Goal: Navigation & Orientation: Find specific page/section

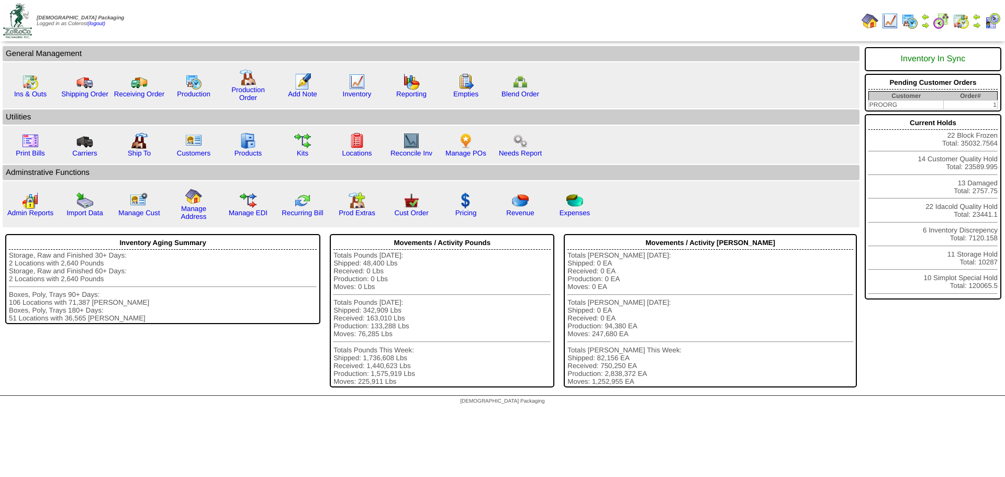
click at [977, 27] on img at bounding box center [977, 25] width 8 height 8
click at [359, 89] on img at bounding box center [357, 81] width 17 height 17
drag, startPoint x: 305, startPoint y: 152, endPoint x: 313, endPoint y: 167, distance: 16.2
click at [305, 152] on link "Kits" at bounding box center [303, 153] width 12 height 8
